Goal: Information Seeking & Learning: Learn about a topic

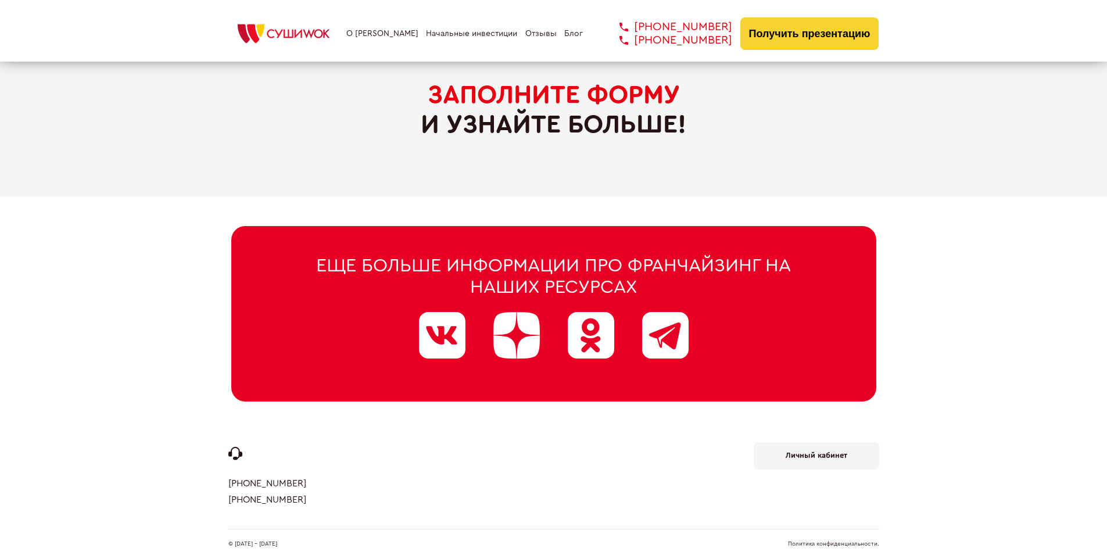
scroll to position [5520, 0]
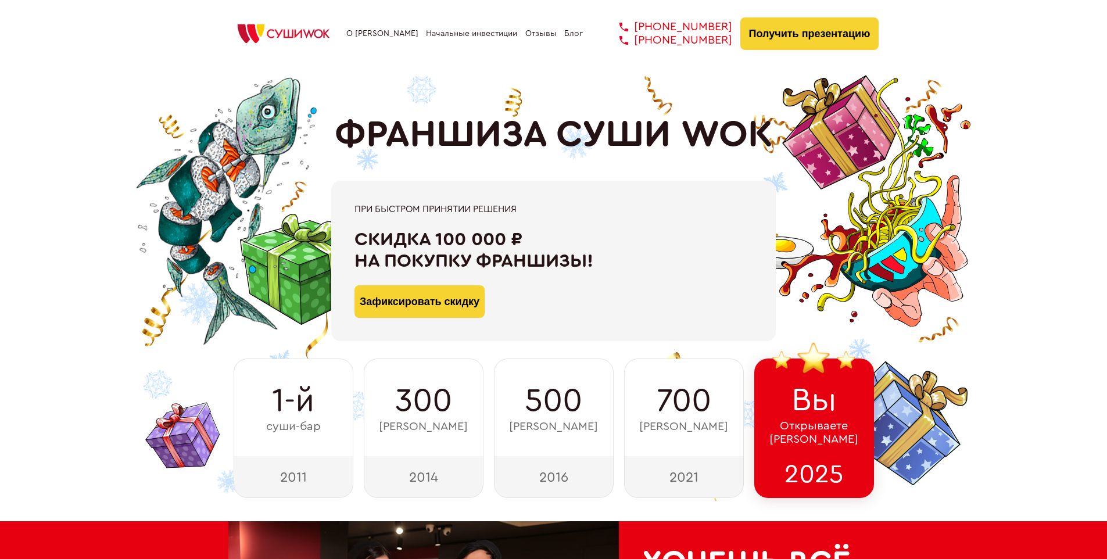
scroll to position [5698, 0]
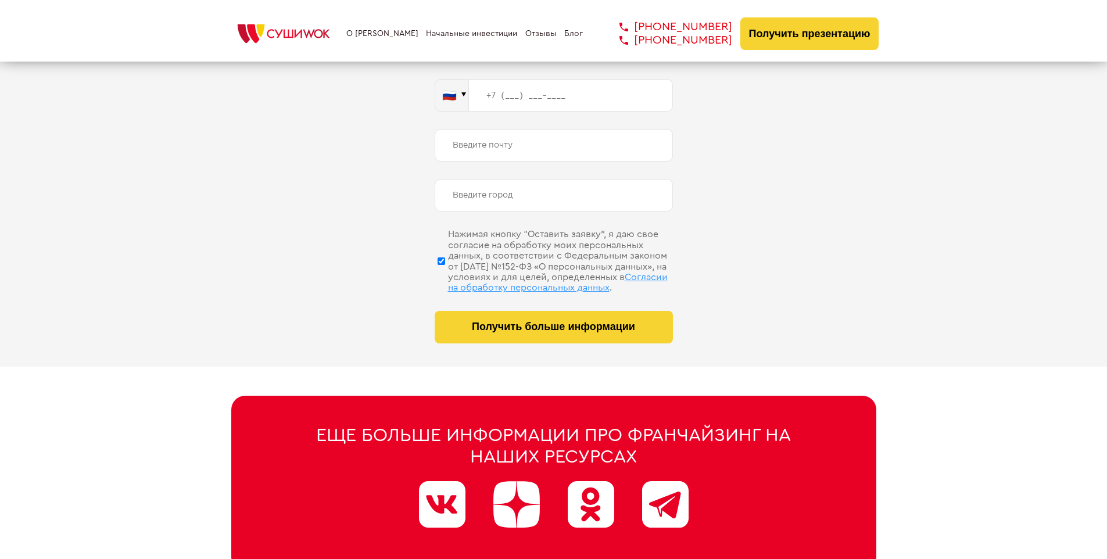
click at [539, 273] on span "Согласии на обработку персональных данных" at bounding box center [558, 283] width 220 height 20
click at [445, 273] on input "Нажимая кнопку “Оставить заявку”, я даю свое согласие на обработку моих персона…" at bounding box center [442, 261] width 8 height 58
checkbox input "false"
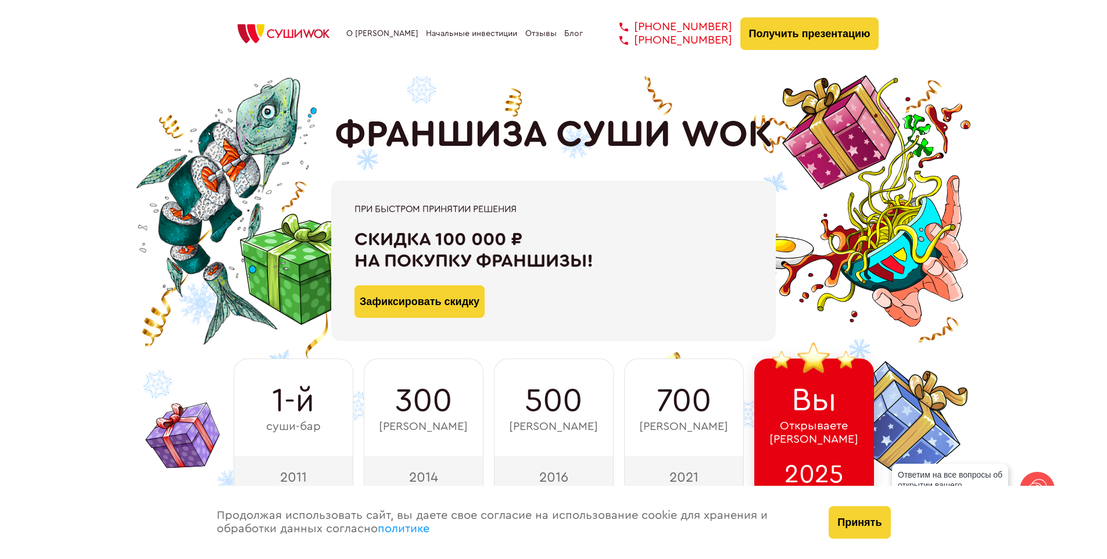
scroll to position [5865, 0]
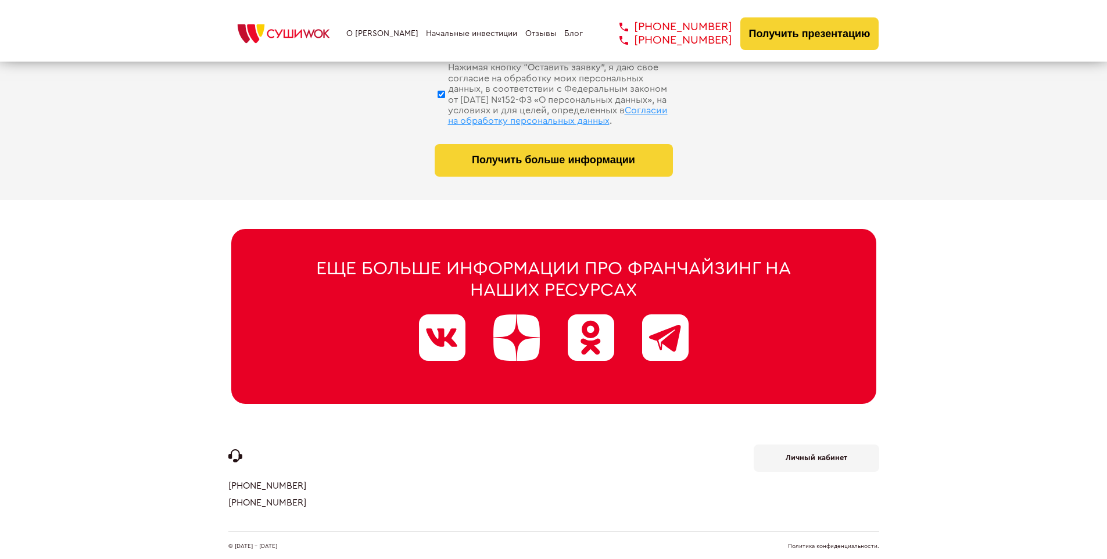
click at [833, 543] on link "Политика конфиденциальности." at bounding box center [833, 546] width 91 height 6
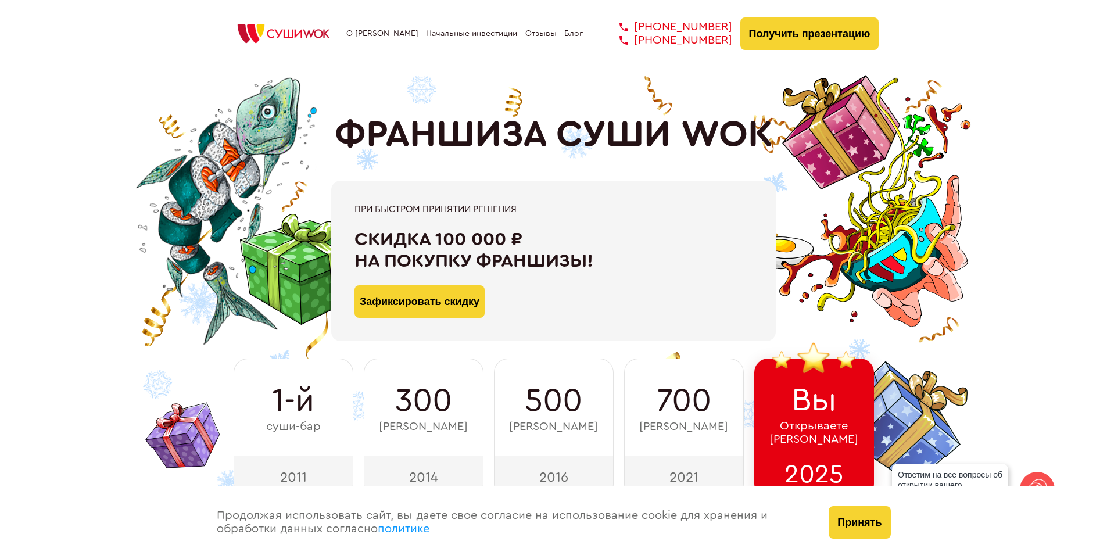
scroll to position [405, 0]
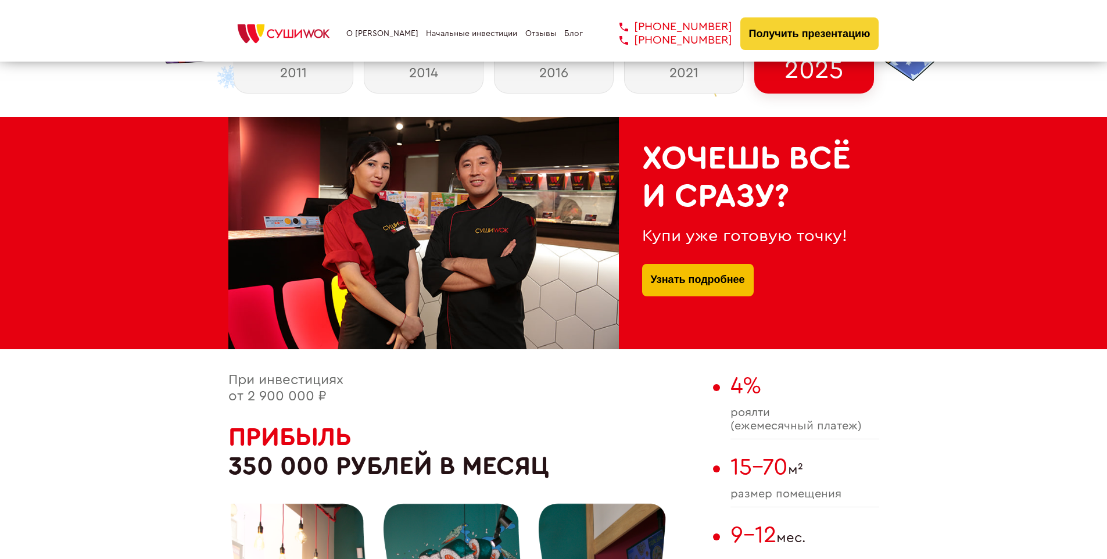
click at [697, 266] on link "Узнать подробнее" at bounding box center [698, 280] width 94 height 33
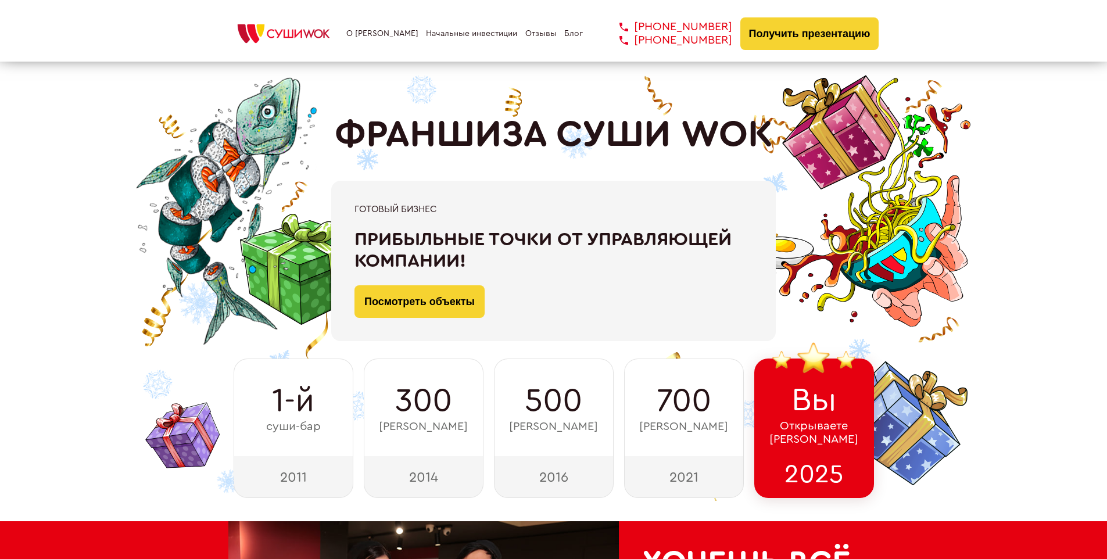
scroll to position [4350, 0]
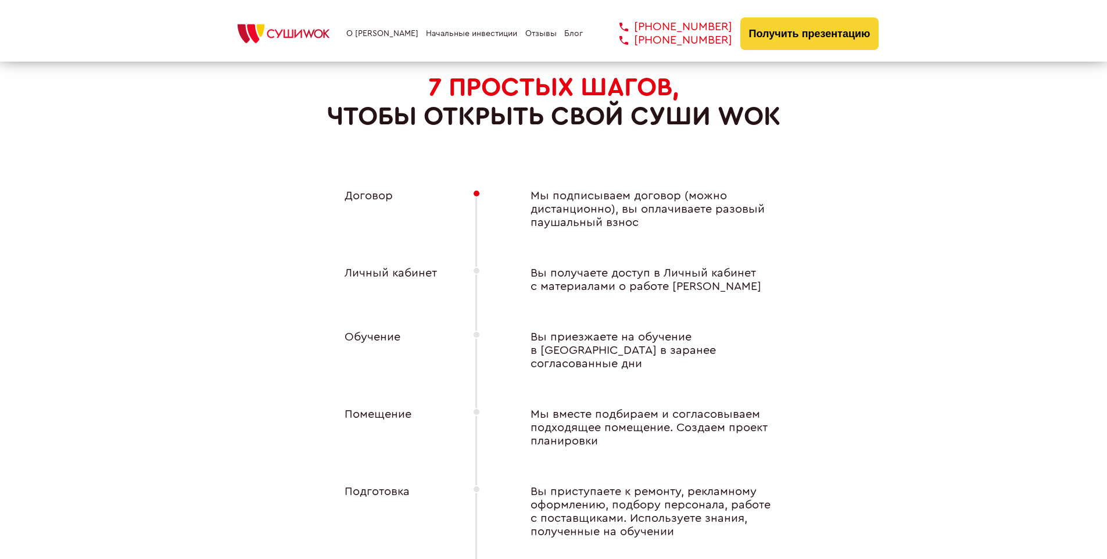
click at [385, 269] on div "Личный кабинет" at bounding box center [385, 280] width 128 height 27
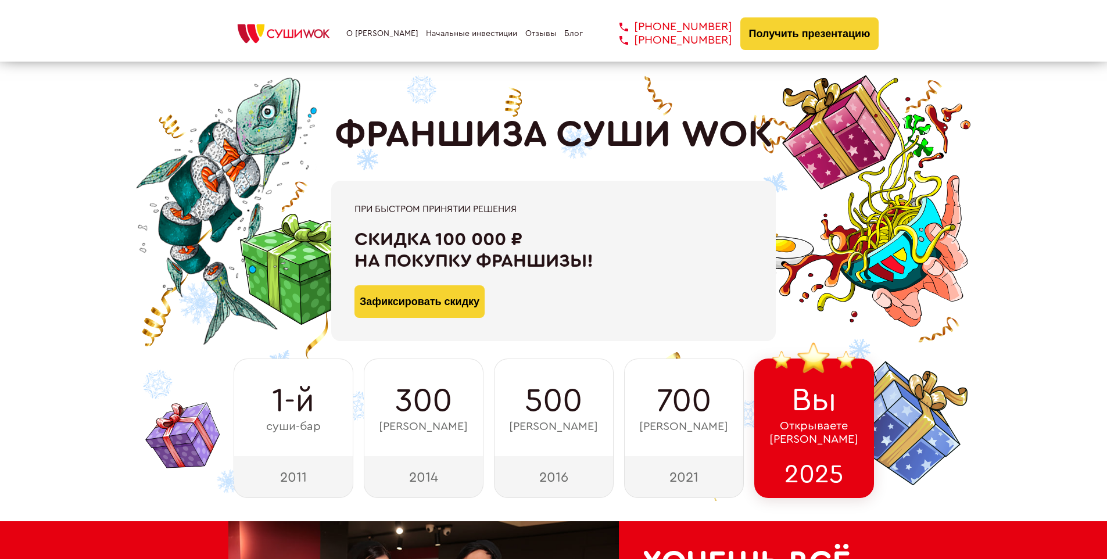
scroll to position [5865, 0]
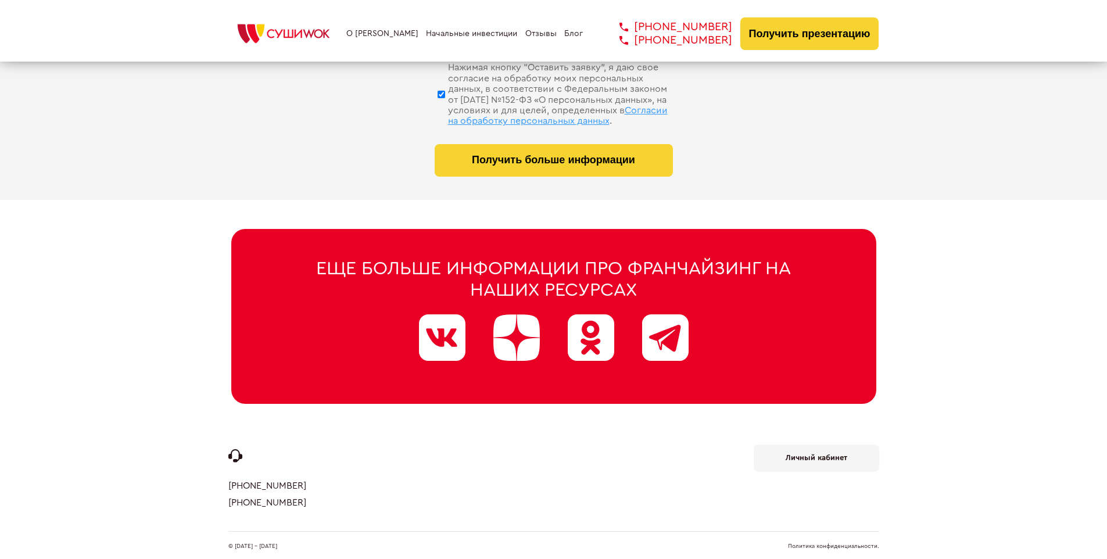
click at [816, 454] on b "Личный кабинет" at bounding box center [817, 458] width 62 height 8
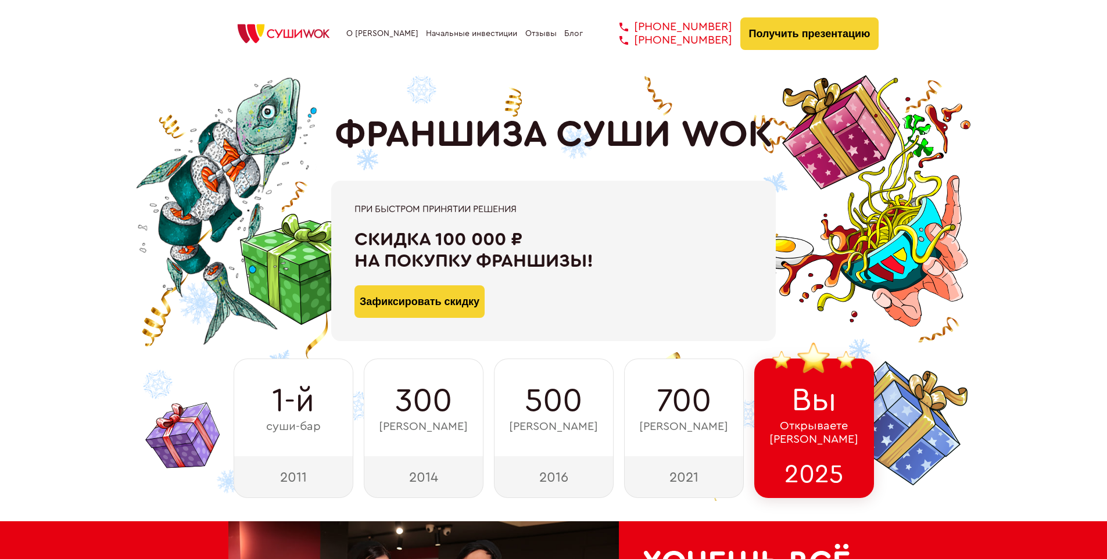
scroll to position [5355, 0]
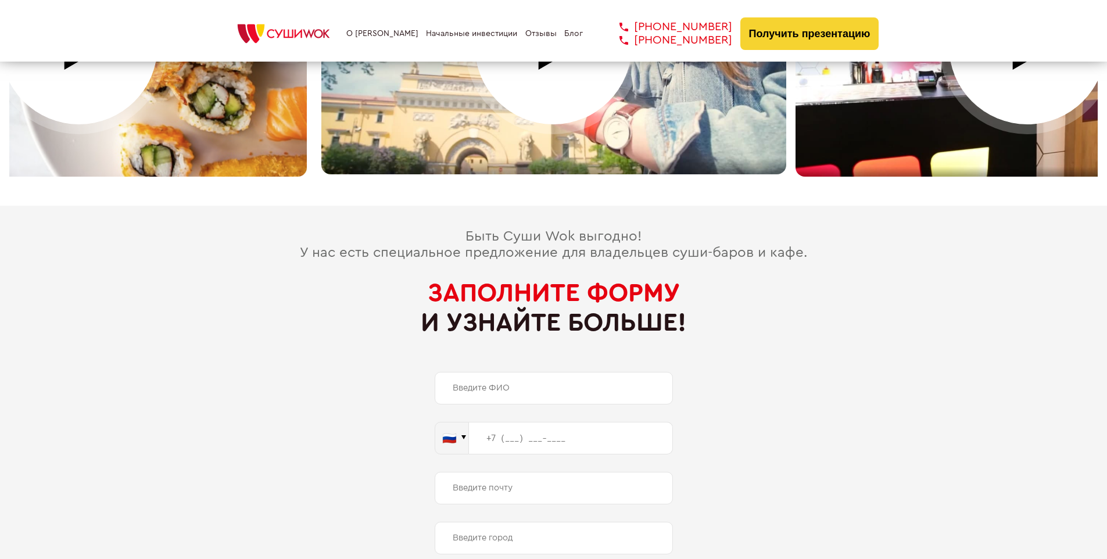
click at [553, 280] on span "Заполните форму" at bounding box center [554, 293] width 252 height 26
